Goal: Task Accomplishment & Management: Manage account settings

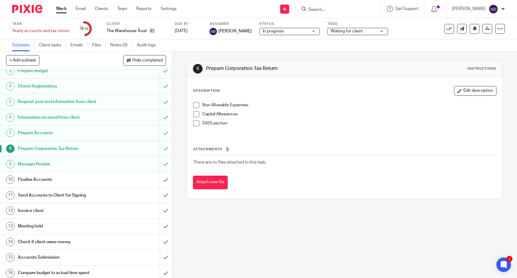
scroll to position [37, 0]
click at [101, 135] on h1 "Prepare Accounts" at bounding box center [63, 133] width 91 height 9
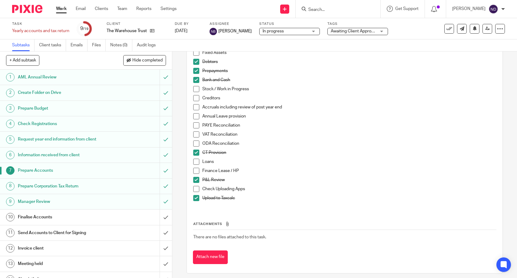
scroll to position [66, 0]
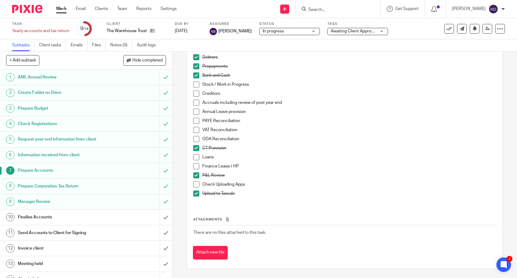
click at [89, 169] on h1 "Prepare Accounts" at bounding box center [63, 170] width 91 height 9
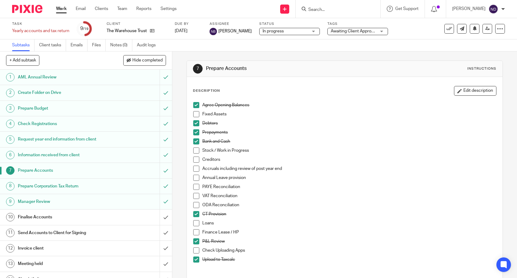
click at [93, 186] on h1 "Prepare Corporation Tax Return" at bounding box center [63, 186] width 91 height 9
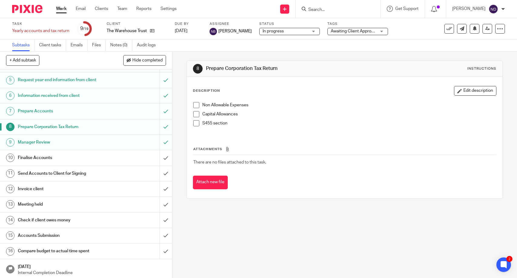
scroll to position [59, 0]
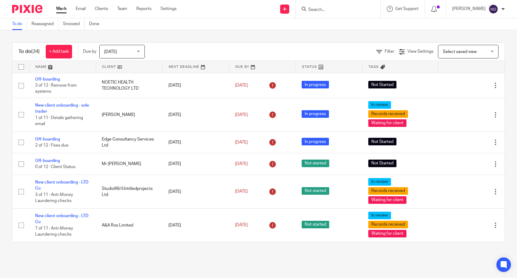
click at [326, 9] on input "Search" at bounding box center [335, 9] width 55 height 5
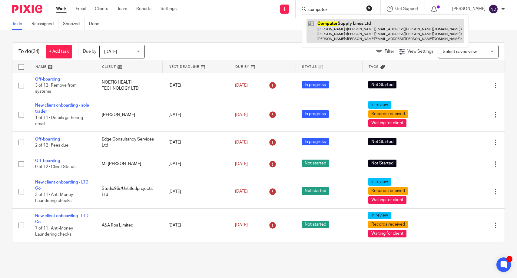
type input "computer"
click at [345, 28] on link at bounding box center [386, 31] width 158 height 24
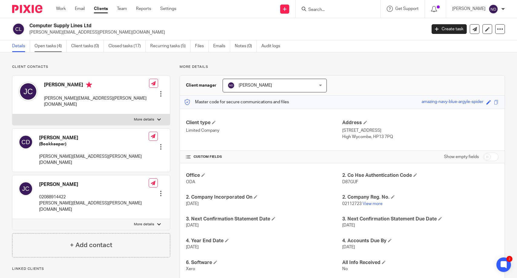
click at [46, 46] on link "Open tasks (4)" at bounding box center [51, 46] width 32 height 12
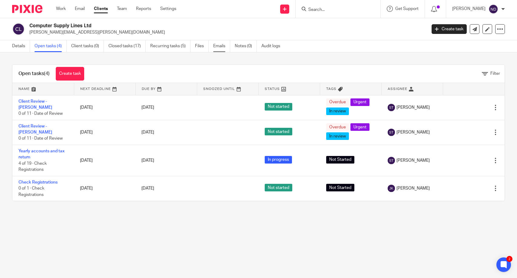
click at [220, 46] on link "Emails" at bounding box center [221, 46] width 17 height 12
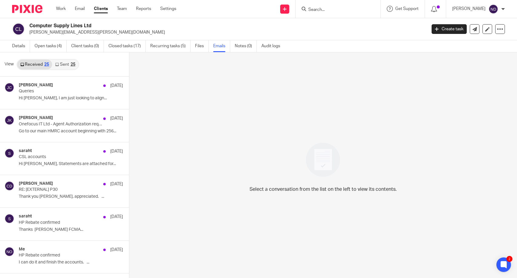
click at [65, 65] on link "Sent 25" at bounding box center [65, 65] width 26 height 10
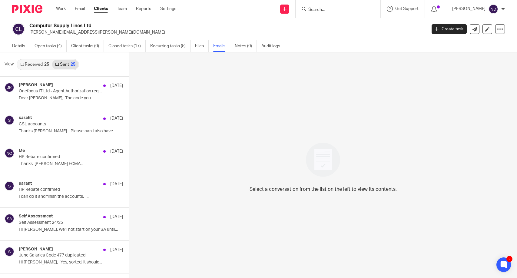
scroll to position [1, 0]
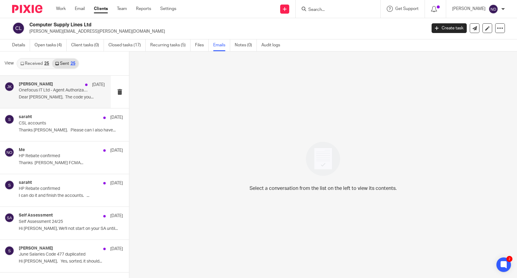
click at [36, 91] on p "Onefocus IT Ltd - Agent Authorization request" at bounding box center [53, 90] width 69 height 5
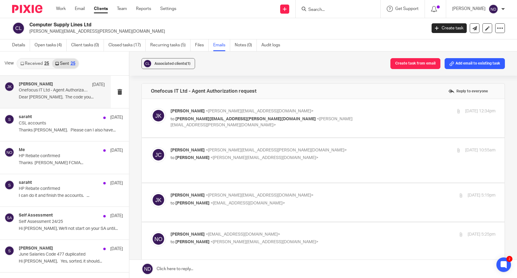
scroll to position [0, 0]
click at [196, 112] on span "[PERSON_NAME]" at bounding box center [188, 111] width 34 height 4
checkbox input "true"
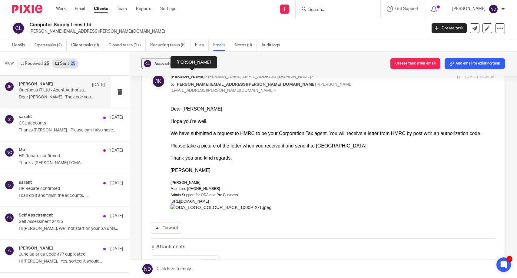
scroll to position [37, 0]
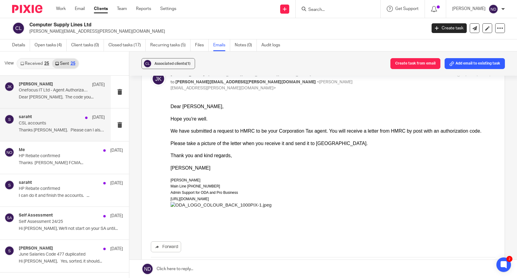
click at [29, 125] on p "CSL accounts" at bounding box center [53, 123] width 69 height 5
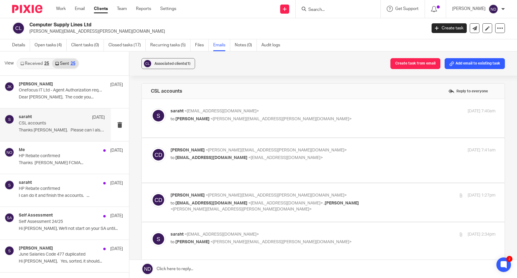
scroll to position [0, 0]
click at [192, 114] on p "saraht <[EMAIL_ADDRESS][DOMAIN_NAME]>" at bounding box center [279, 111] width 217 height 6
checkbox input "true"
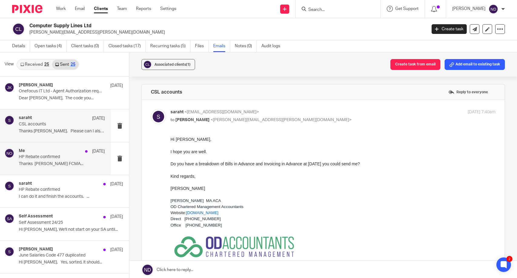
click at [29, 158] on p "HP Rebate confirmed" at bounding box center [53, 157] width 69 height 5
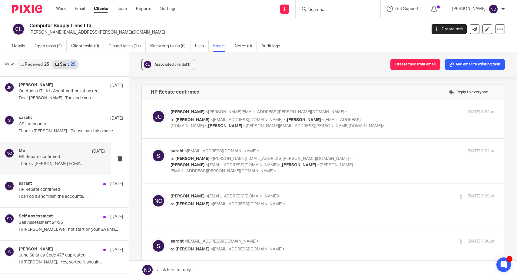
click at [214, 115] on p "[PERSON_NAME] <[PERSON_NAME][EMAIL_ADDRESS][PERSON_NAME][DOMAIN_NAME]>" at bounding box center [279, 112] width 217 height 6
checkbox input "true"
